Goal: Task Accomplishment & Management: Manage account settings

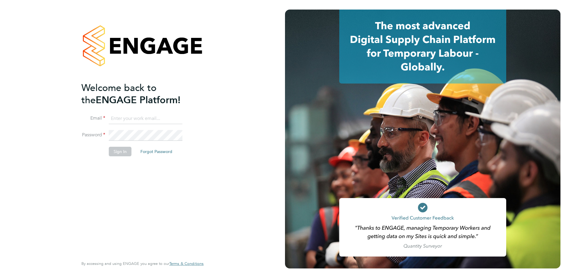
type input "allyx@rec-solutions.net"
click at [125, 150] on button "Sign In" at bounding box center [120, 152] width 23 height 10
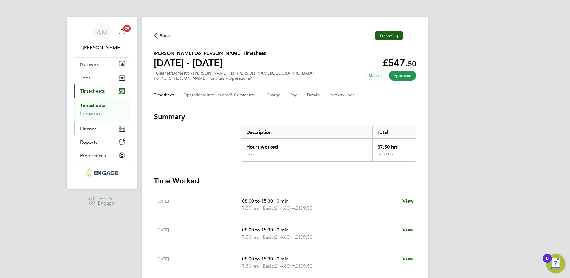
click at [83, 130] on span "Finance" at bounding box center [88, 129] width 17 height 6
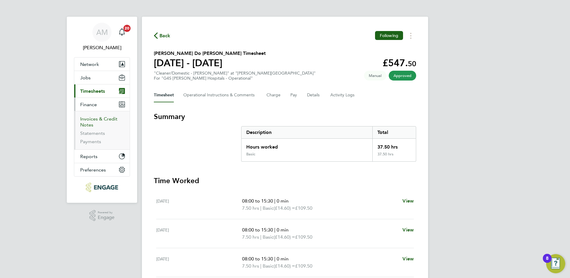
click at [90, 119] on link "Invoices & Credit Notes" at bounding box center [98, 122] width 37 height 12
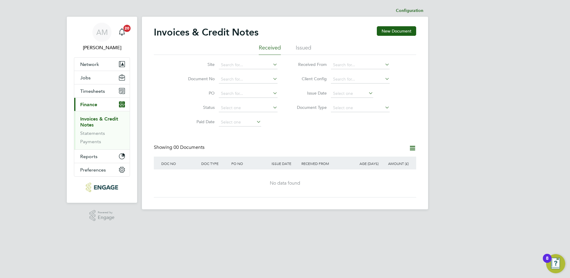
click at [303, 50] on li "Issued" at bounding box center [304, 49] width 16 height 11
